Goal: Find specific page/section: Find specific page/section

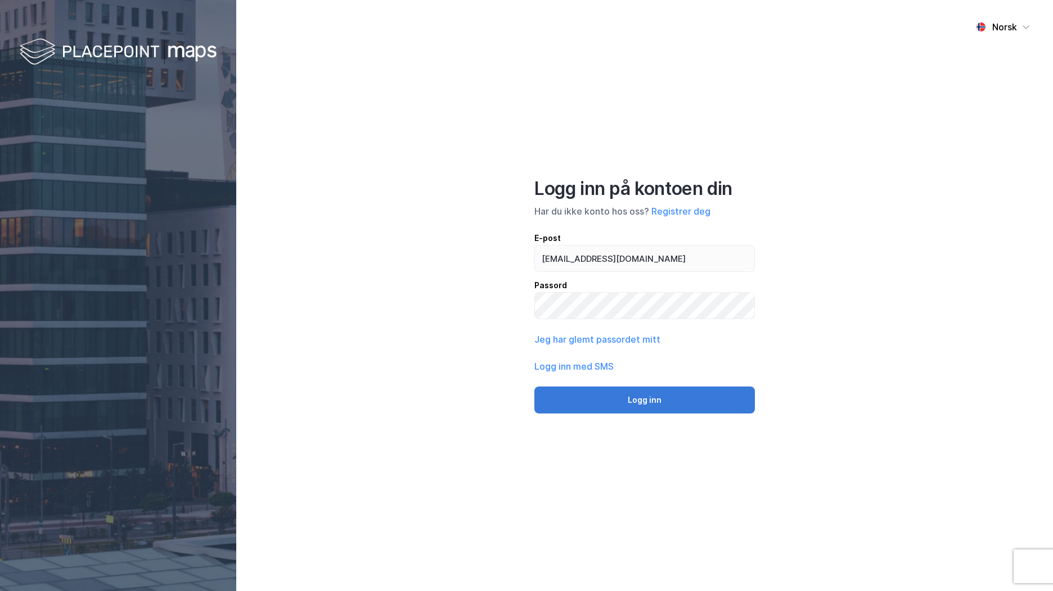
click at [634, 398] on button "Logg inn" at bounding box center [644, 400] width 220 height 27
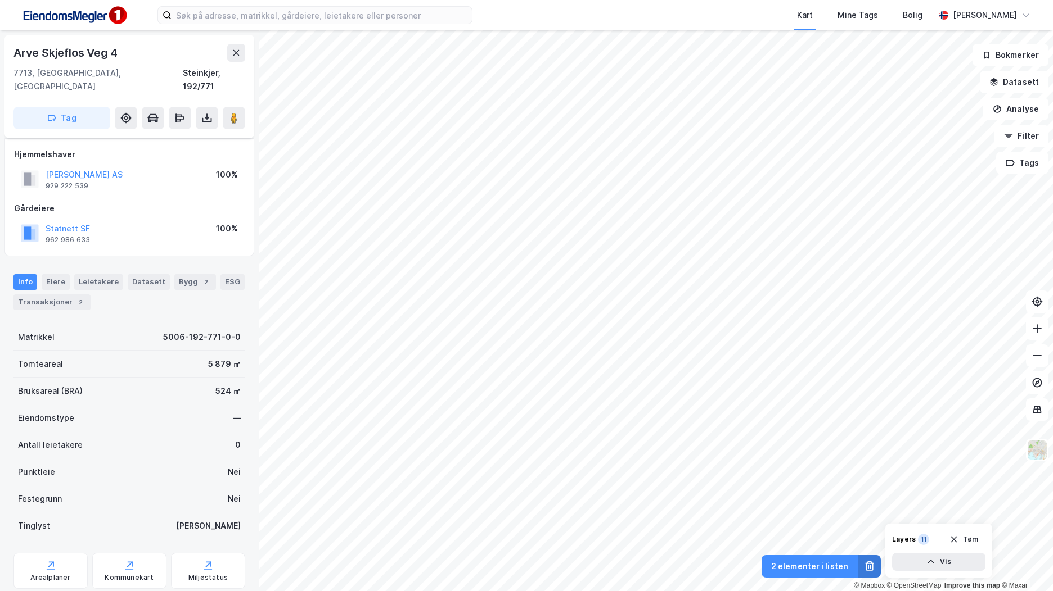
scroll to position [7, 0]
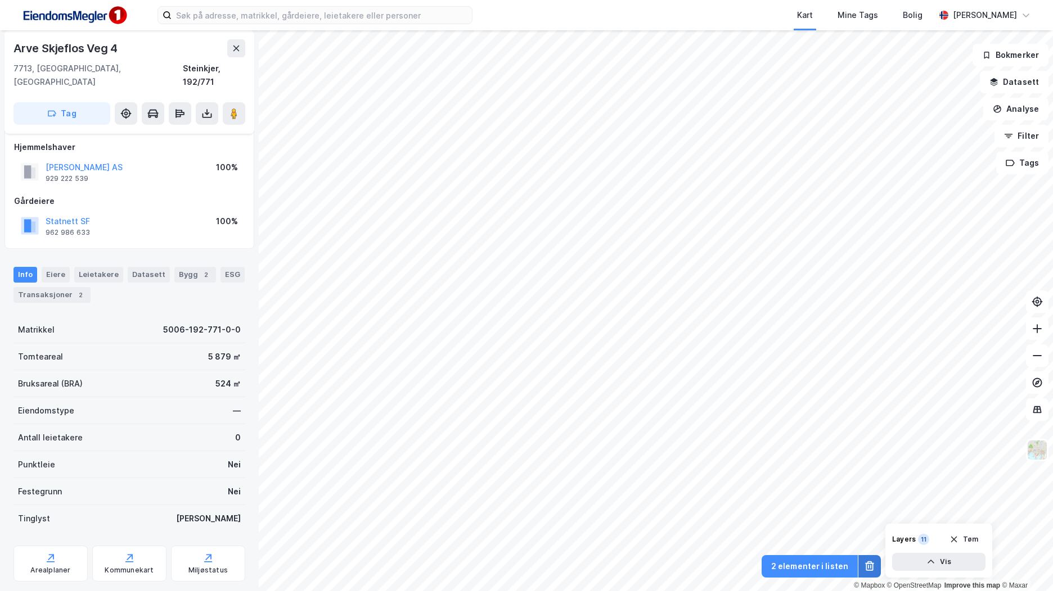
click at [874, 570] on icon at bounding box center [869, 566] width 11 height 11
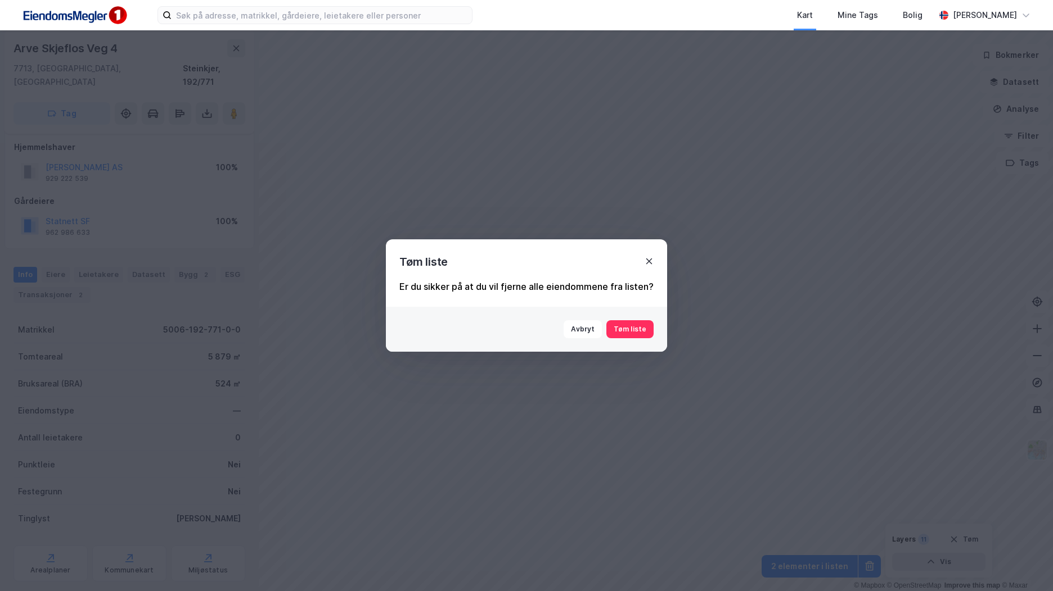
click at [644, 261] on icon at bounding box center [648, 261] width 9 height 9
